Goal: Book appointment/travel/reservation

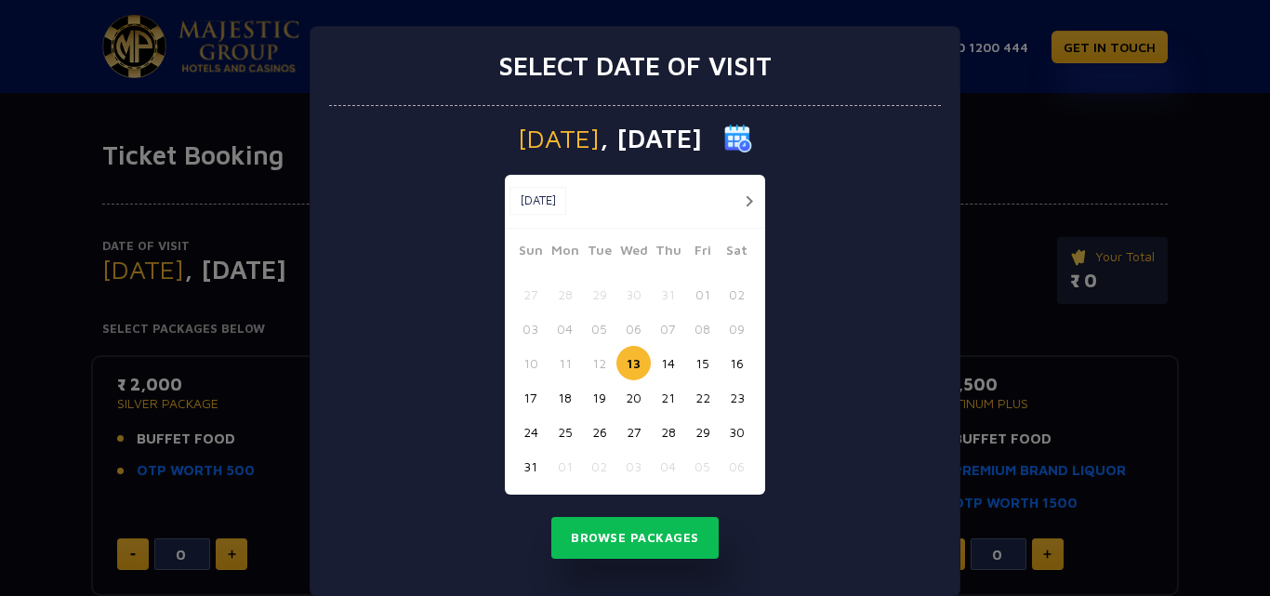
click at [742, 195] on button "button" at bounding box center [748, 201] width 23 height 23
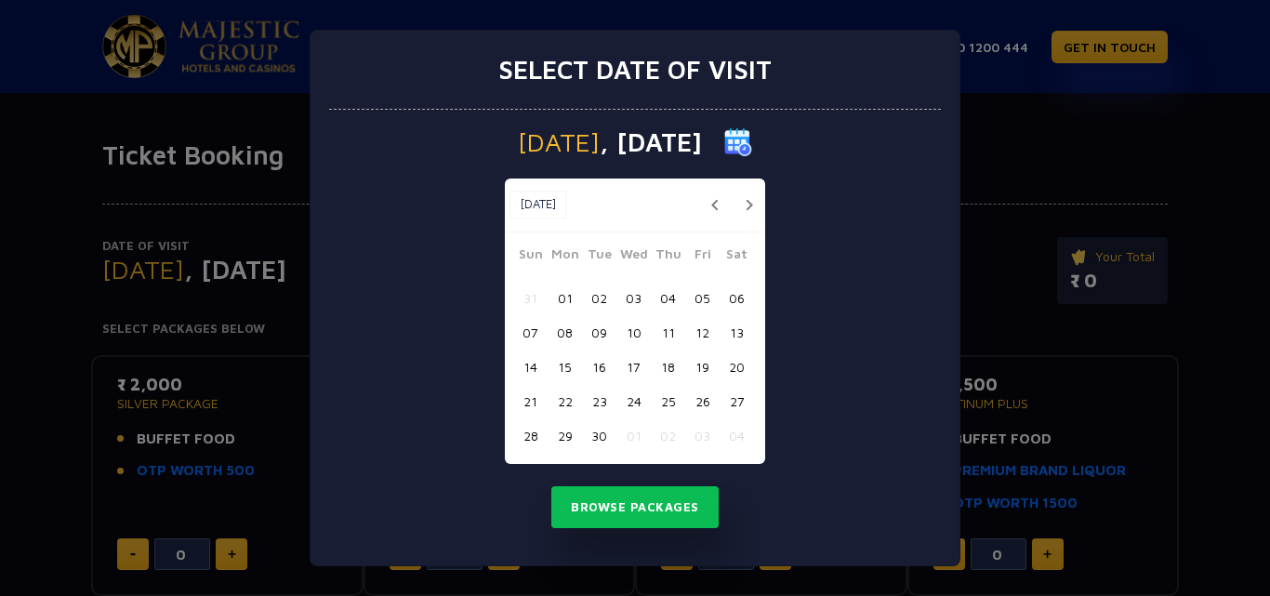
click at [742, 195] on button "button" at bounding box center [748, 204] width 23 height 23
click at [745, 201] on button "button" at bounding box center [748, 204] width 23 height 23
click at [755, 209] on button "button" at bounding box center [748, 204] width 23 height 23
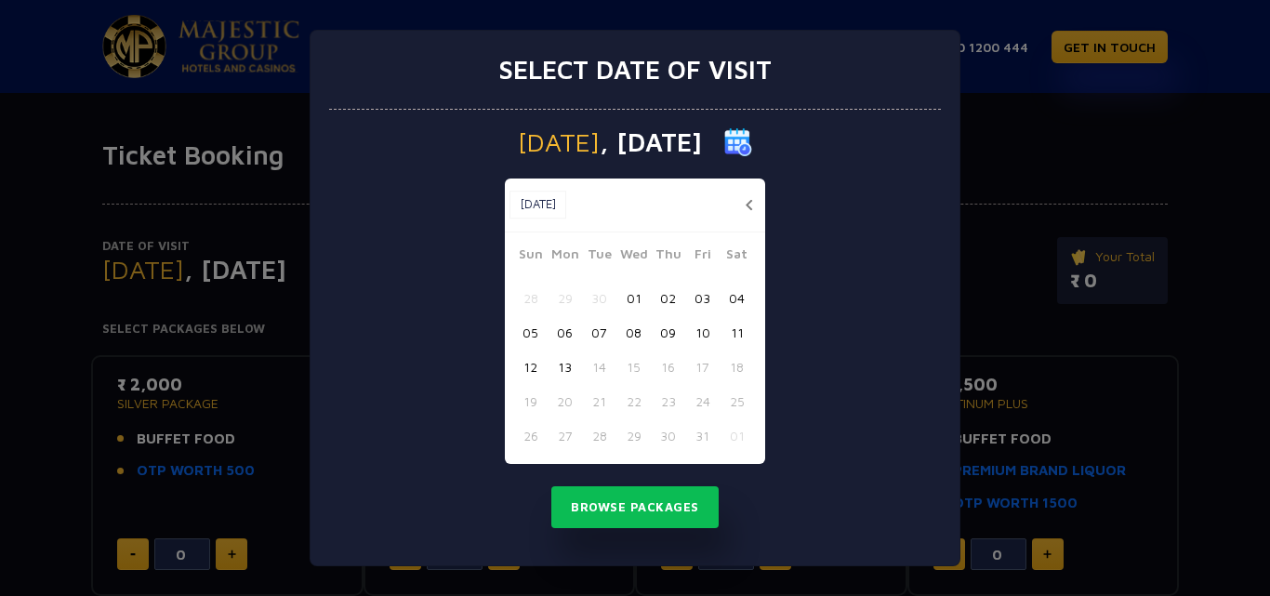
click at [637, 285] on button "01" at bounding box center [633, 298] width 34 height 34
click at [658, 499] on button "Browse Packages" at bounding box center [634, 507] width 167 height 43
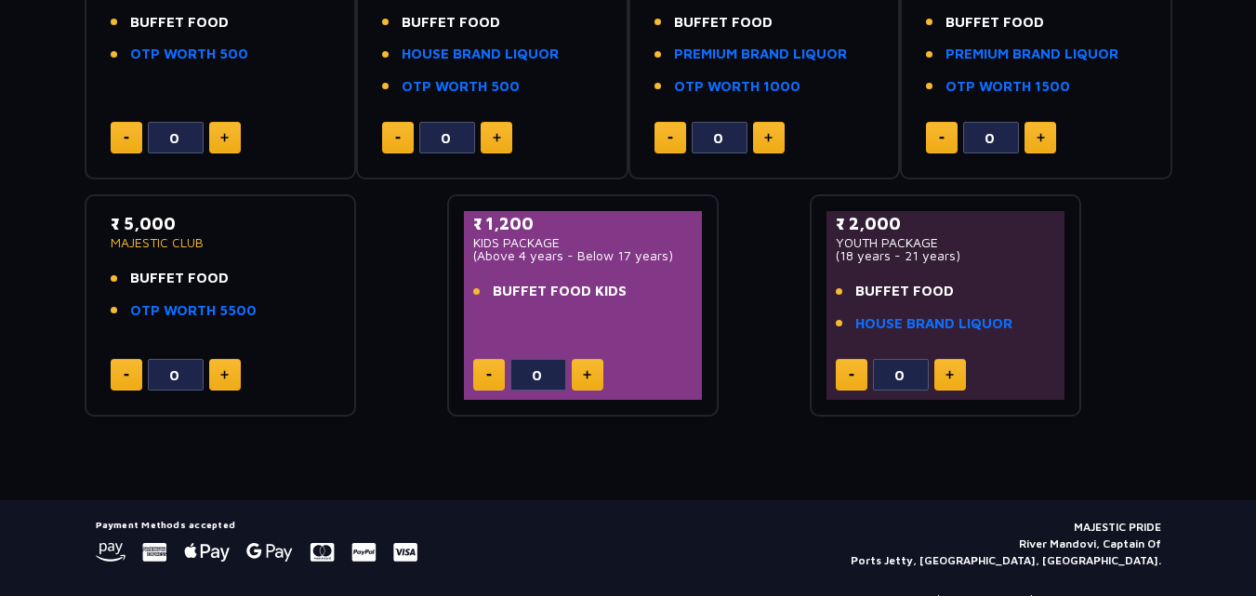
scroll to position [461, 0]
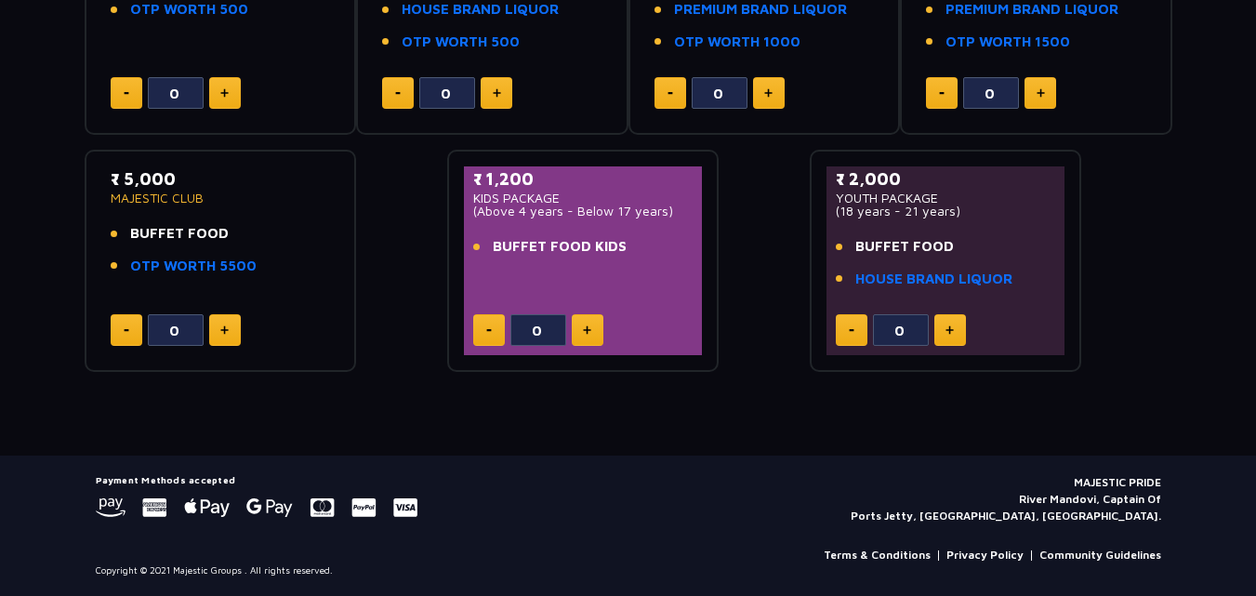
click at [893, 556] on link "Terms & Conditions" at bounding box center [877, 555] width 107 height 17
click at [892, 559] on link "Terms & Conditions" at bounding box center [877, 555] width 107 height 17
